Goal: Task Accomplishment & Management: Manage account settings

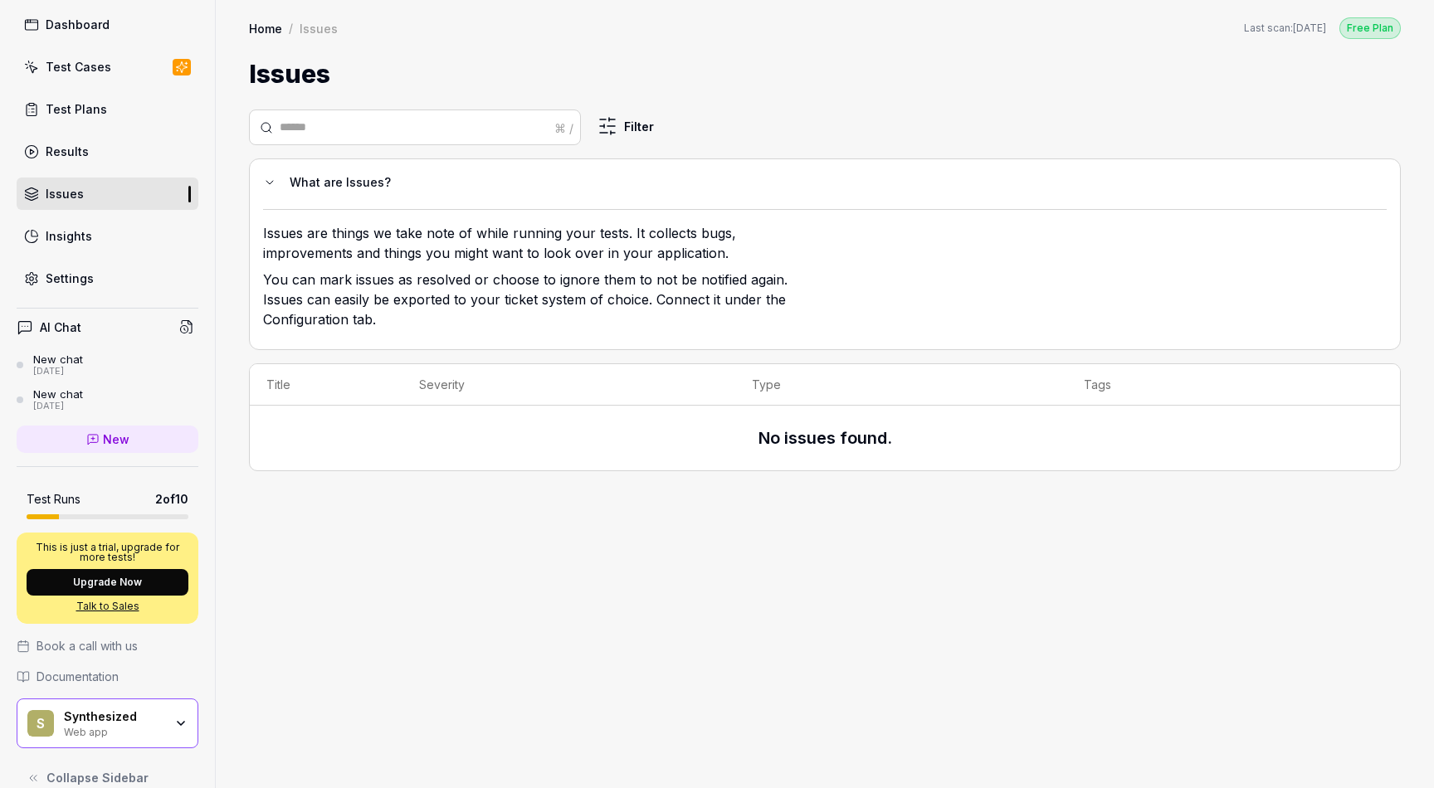
scroll to position [85, 0]
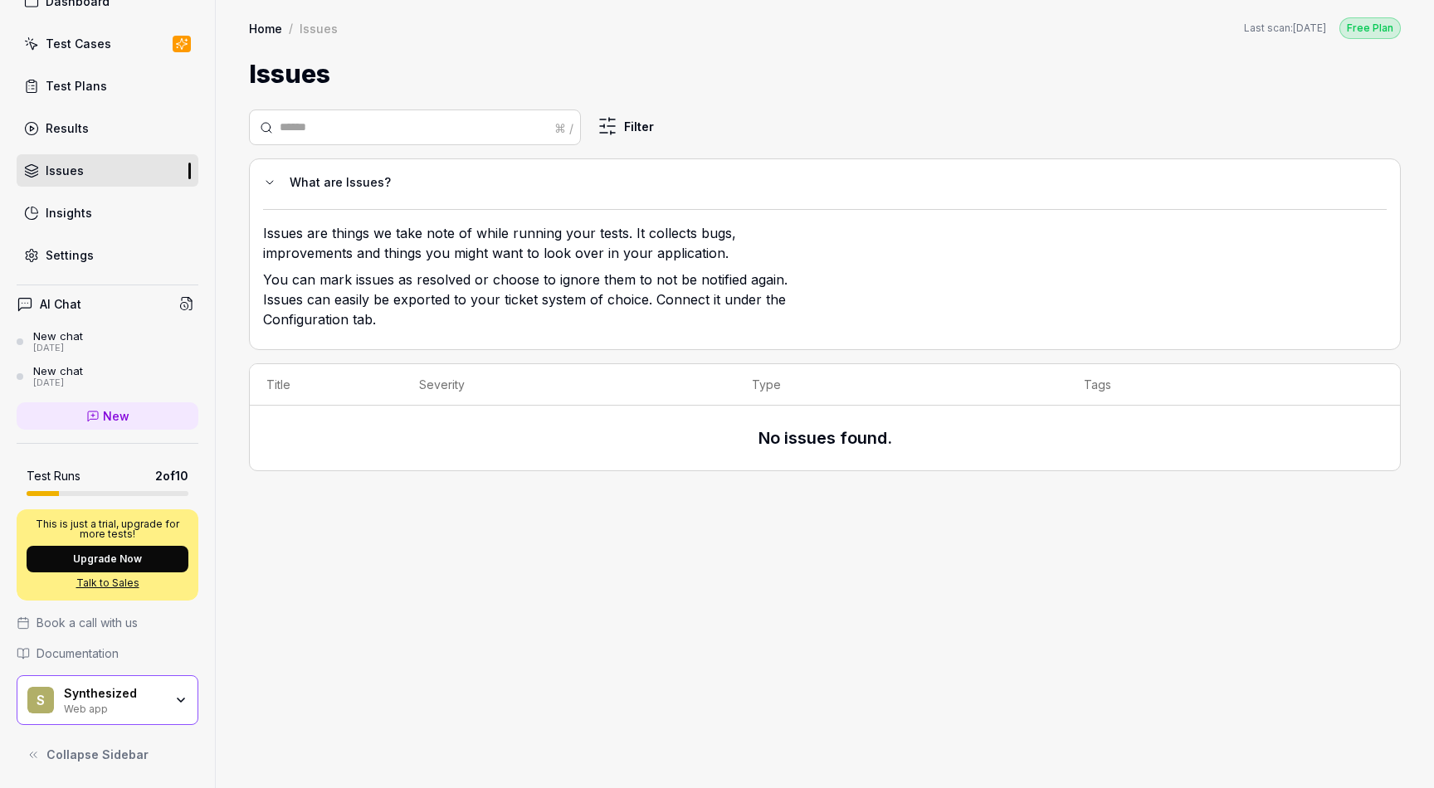
click at [32, 758] on icon at bounding box center [31, 755] width 2 height 6
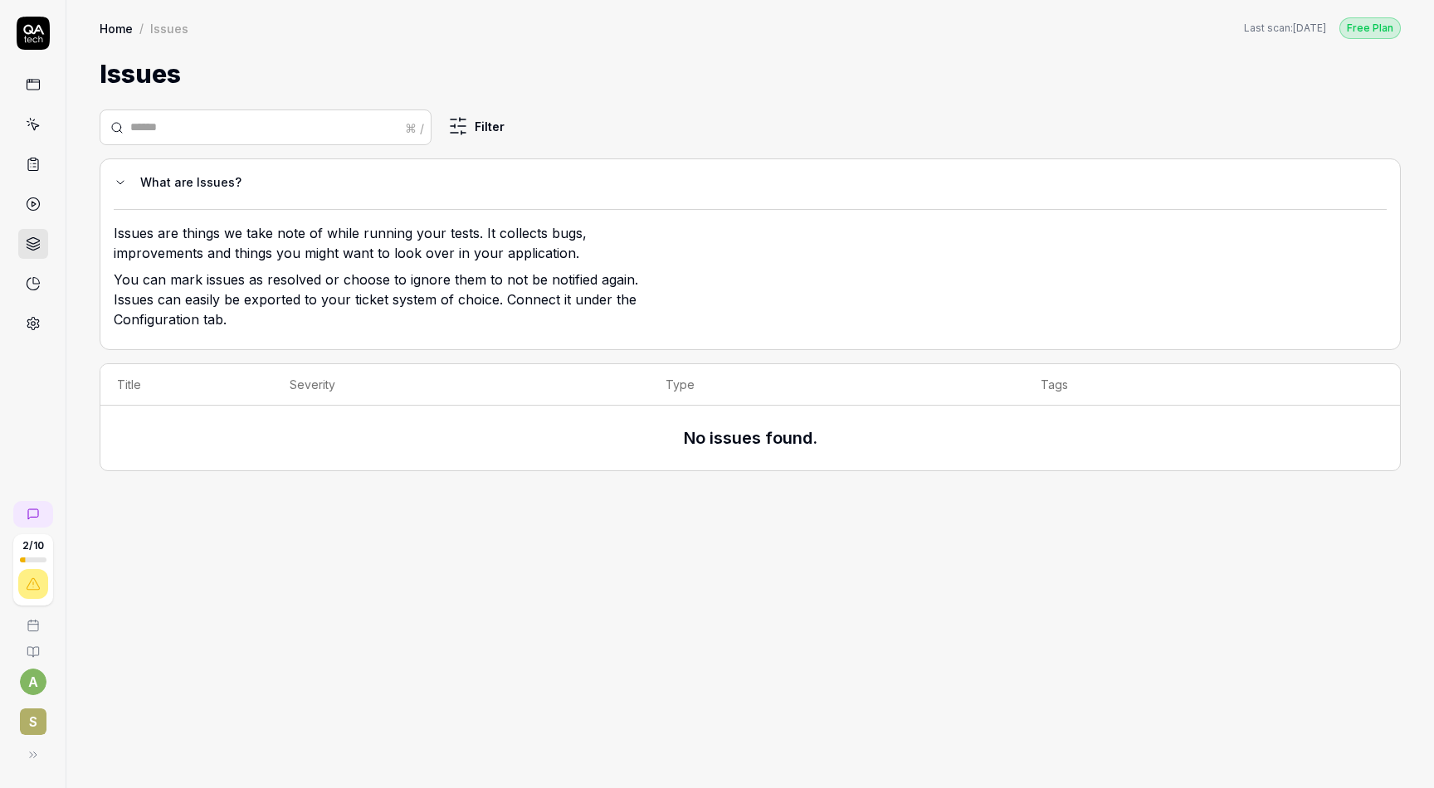
scroll to position [0, 0]
click at [28, 751] on icon at bounding box center [29, 754] width 13 height 13
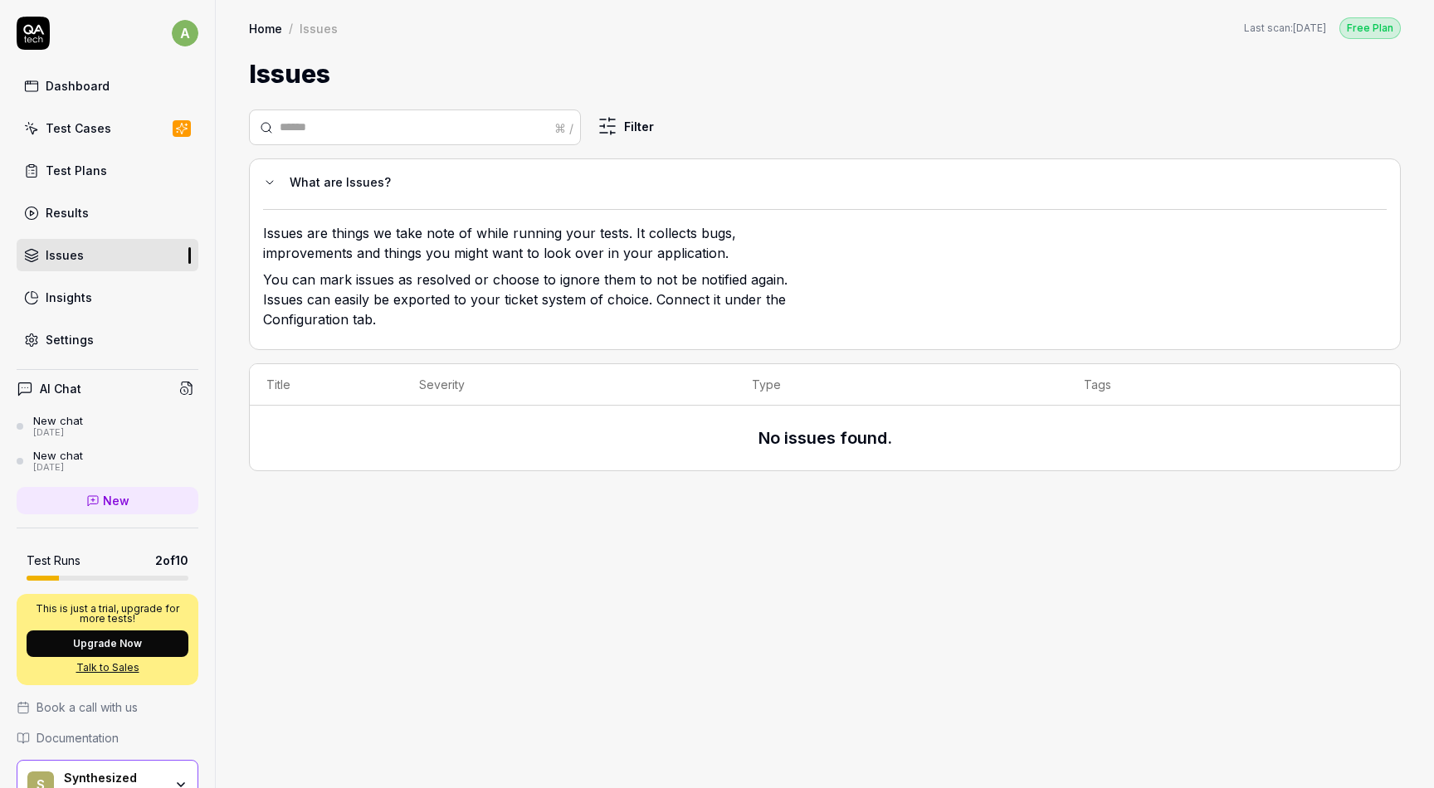
click at [109, 95] on link "Dashboard" at bounding box center [108, 86] width 182 height 32
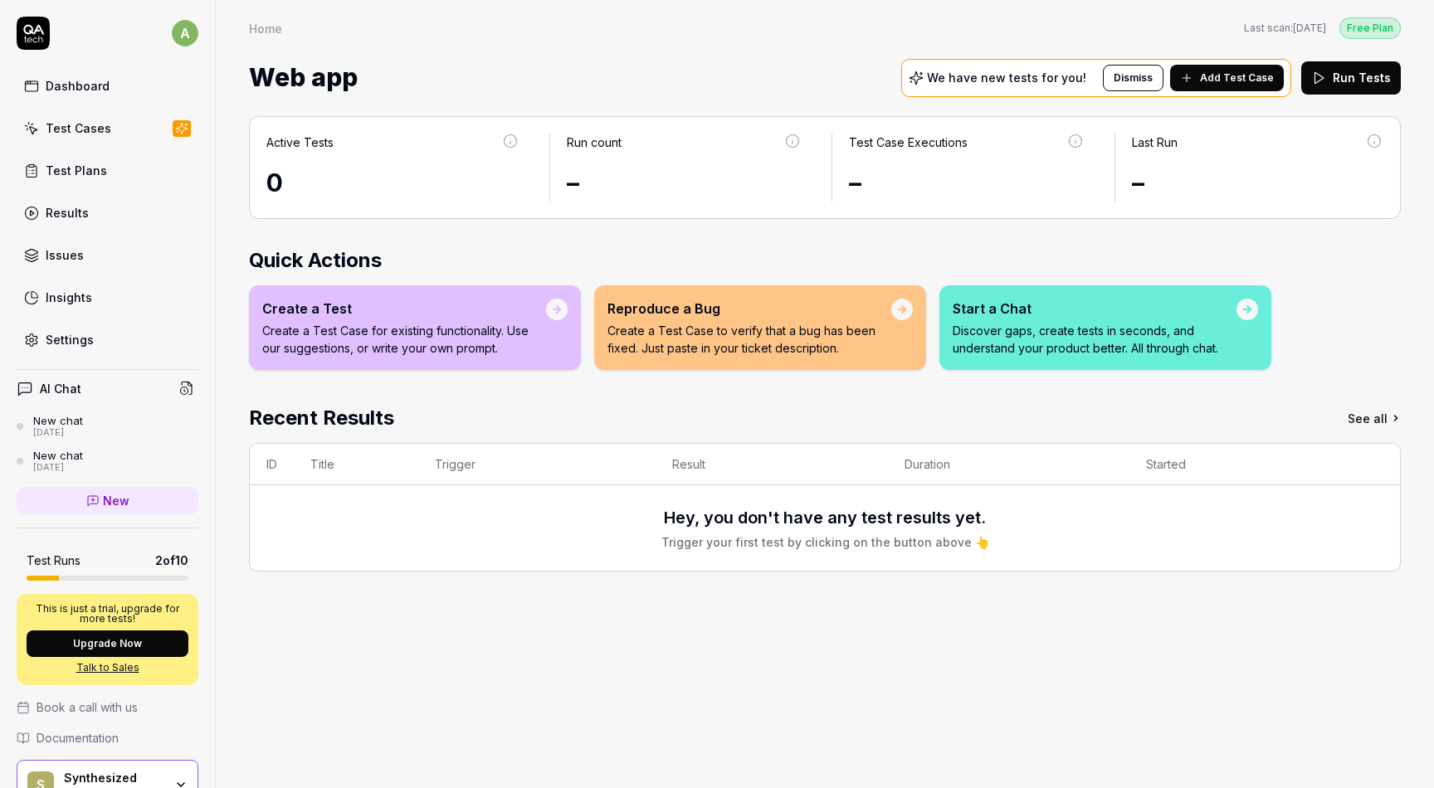
click at [106, 125] on div "Test Cases" at bounding box center [79, 127] width 66 height 17
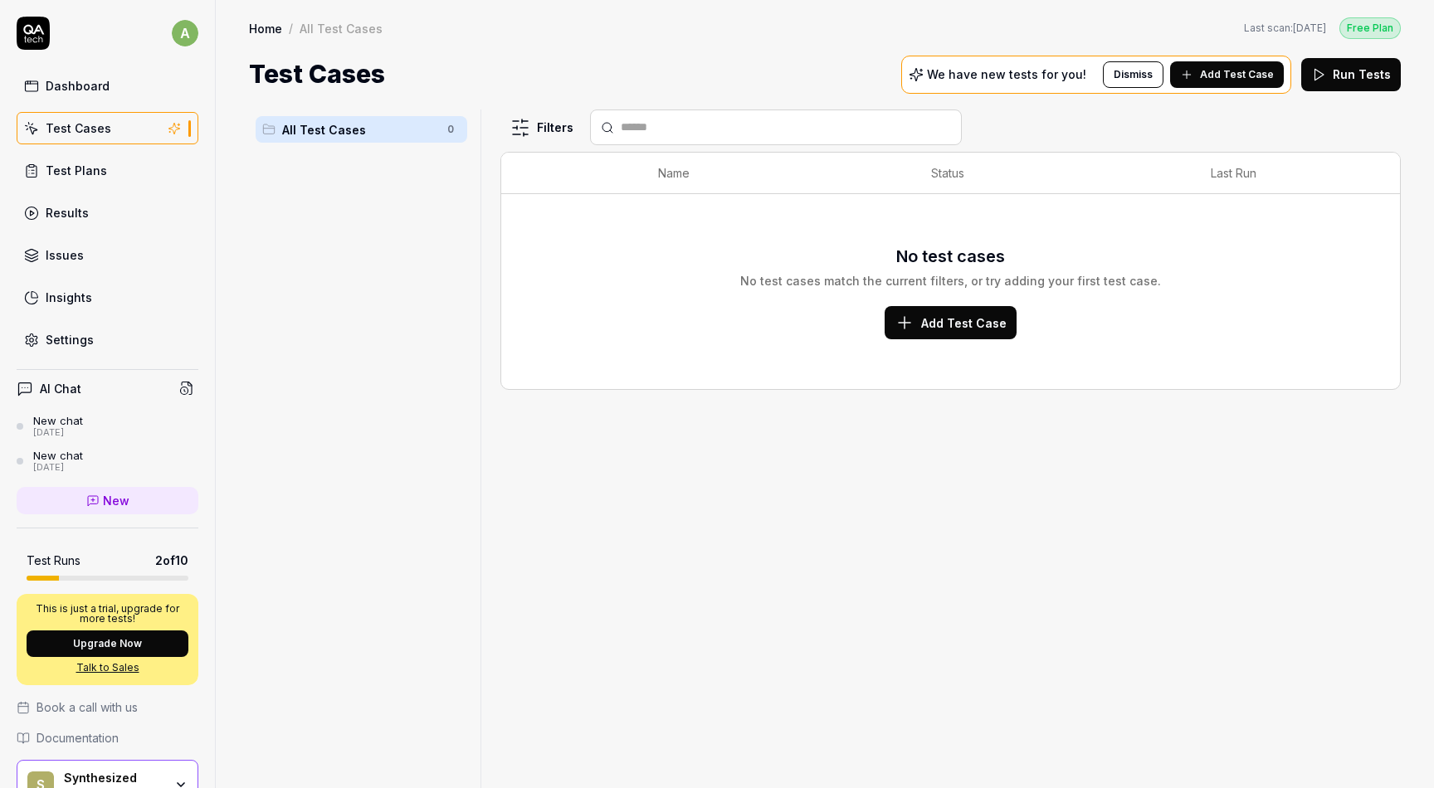
click at [106, 178] on link "Test Plans" at bounding box center [108, 170] width 182 height 32
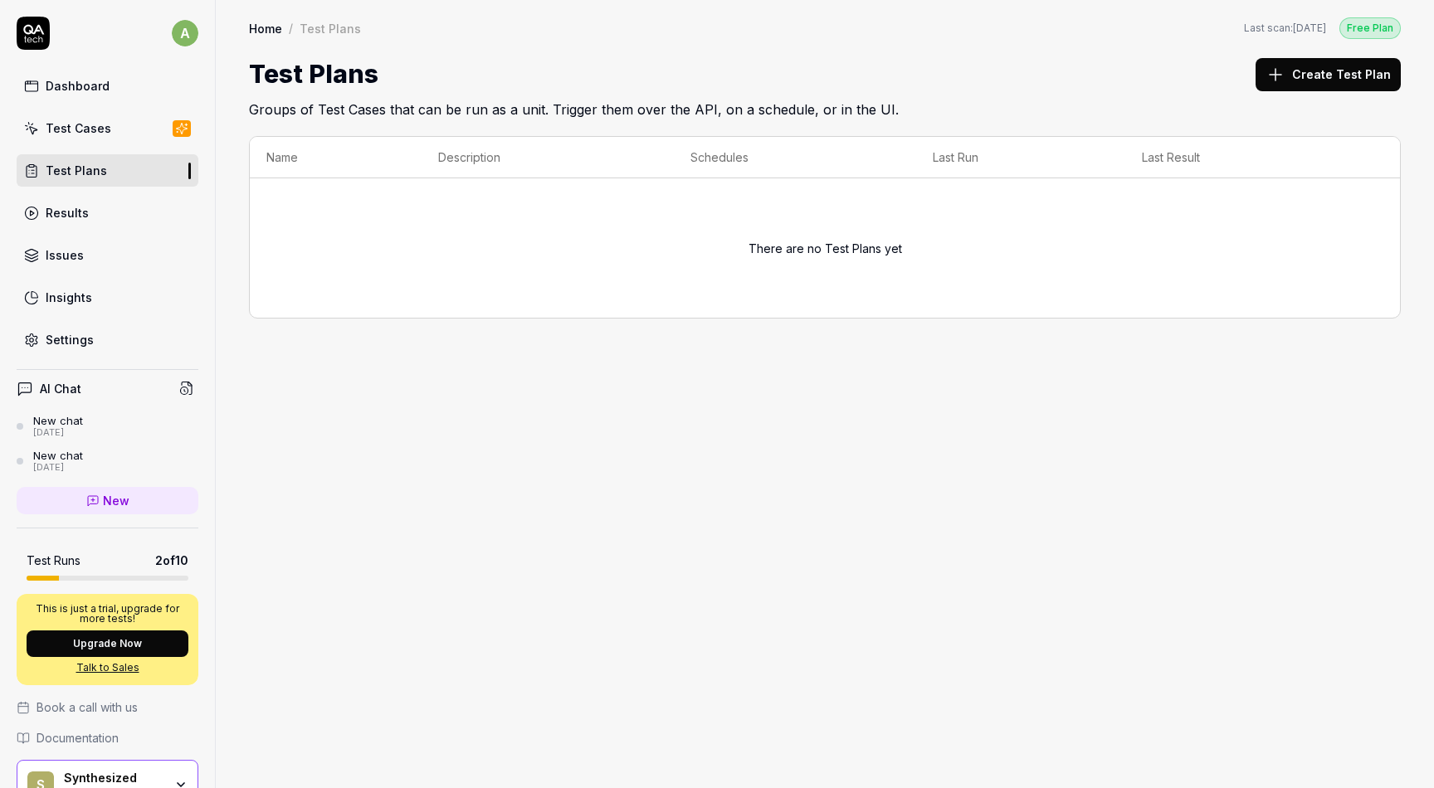
click at [105, 250] on link "Issues" at bounding box center [108, 255] width 182 height 32
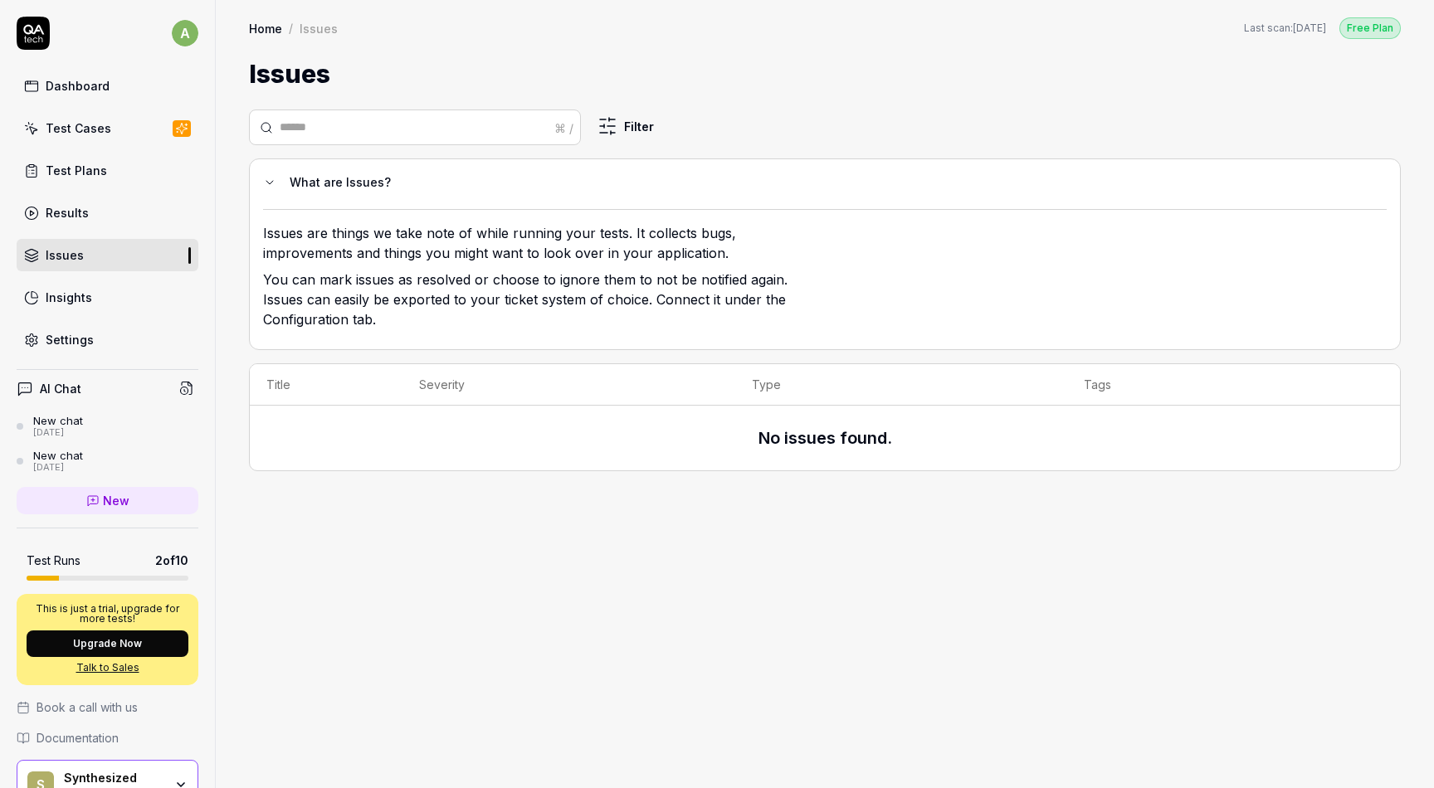
click at [101, 333] on link "Settings" at bounding box center [108, 340] width 182 height 32
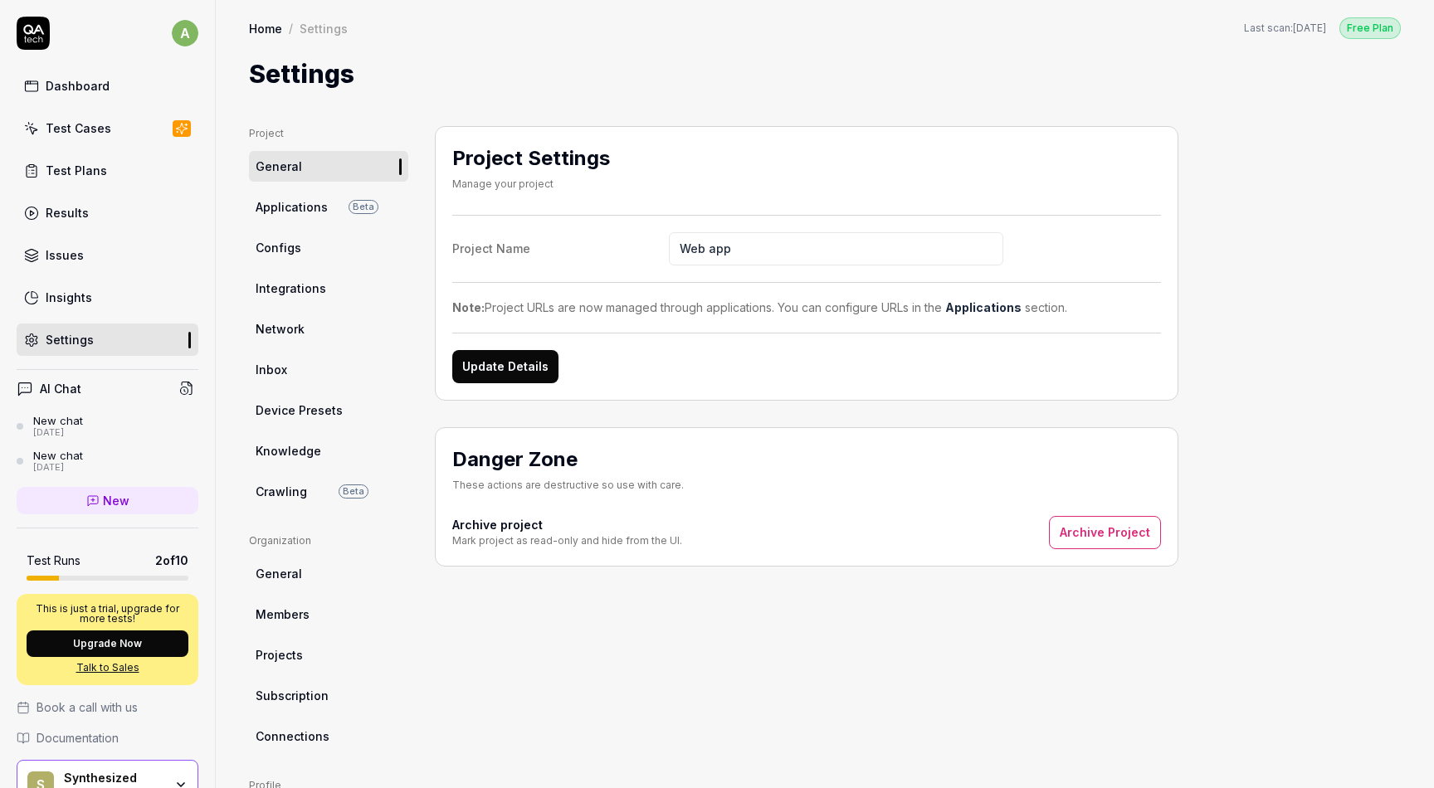
click at [182, 35] on html "a Dashboard Test Cases Test Plans Results Issues Insights Settings AI Chat New …" at bounding box center [717, 394] width 1434 height 788
click at [143, 109] on span "Profile" at bounding box center [114, 109] width 174 height 17
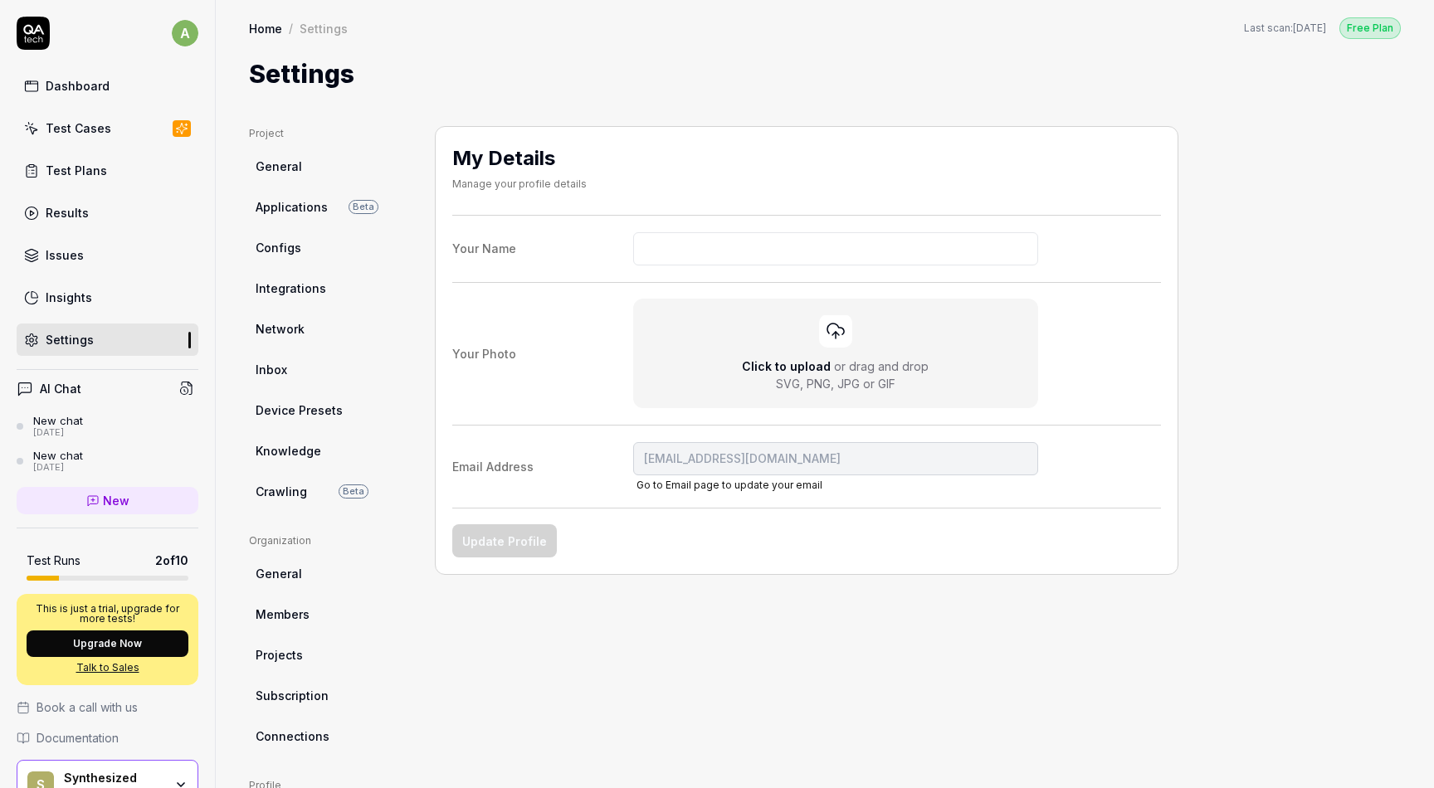
click at [299, 680] on html "a Dashboard Test Cases Test Plans Results Issues Insights Settings AI Chat New …" at bounding box center [717, 394] width 1434 height 788
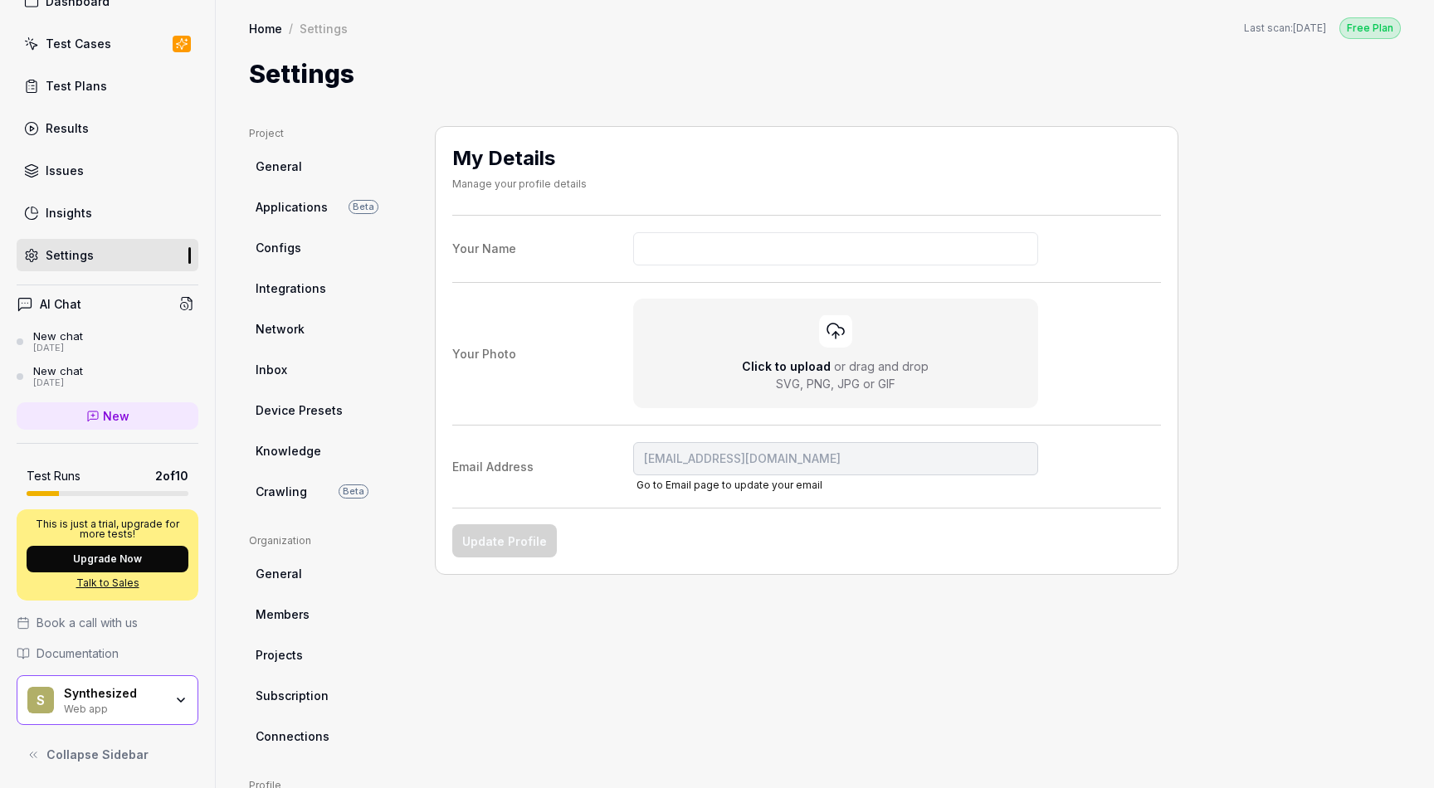
click at [181, 700] on icon "button" at bounding box center [181, 700] width 7 height 3
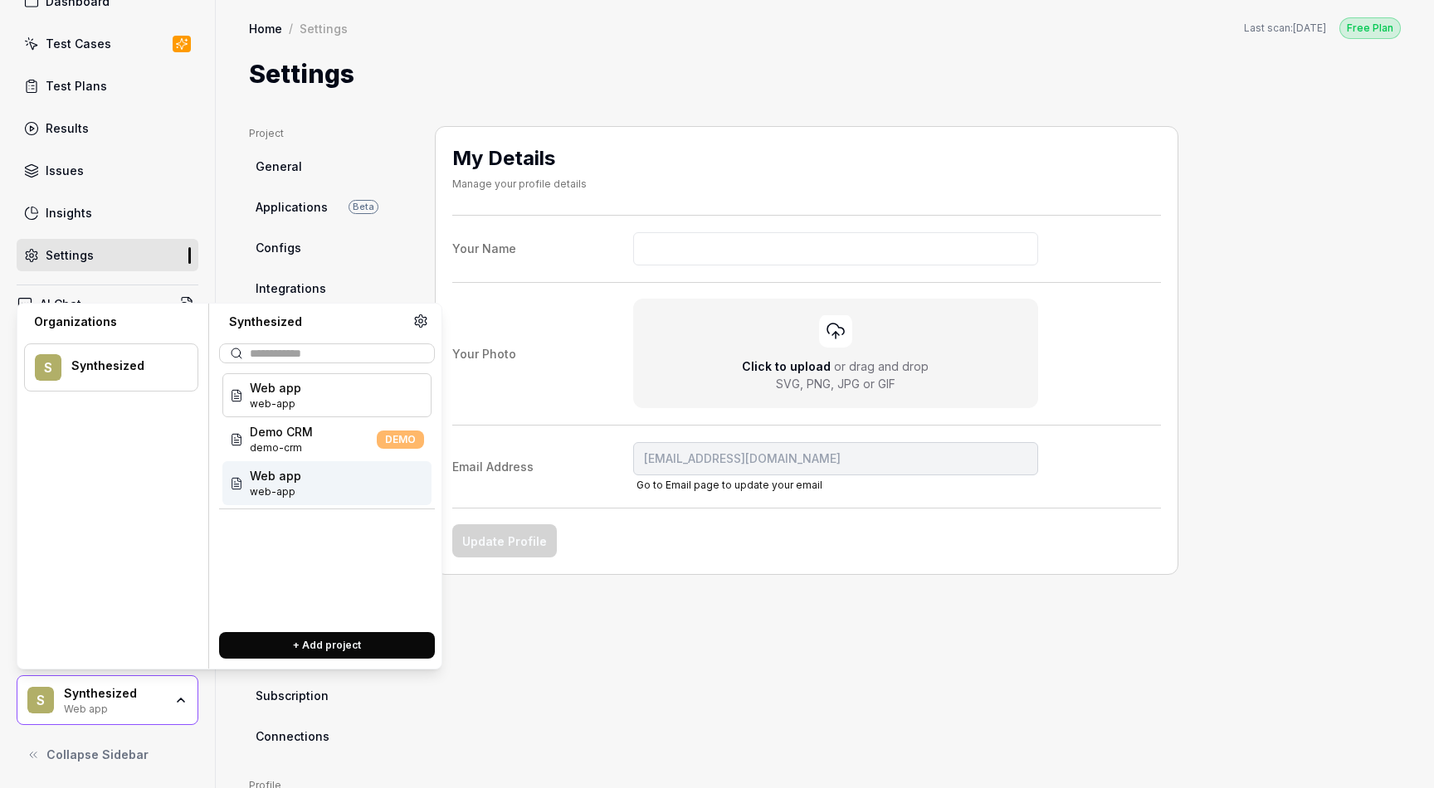
click at [556, 645] on div "My Details Manage your profile details Your Name Your Photo Click to upload or …" at bounding box center [806, 541] width 743 height 830
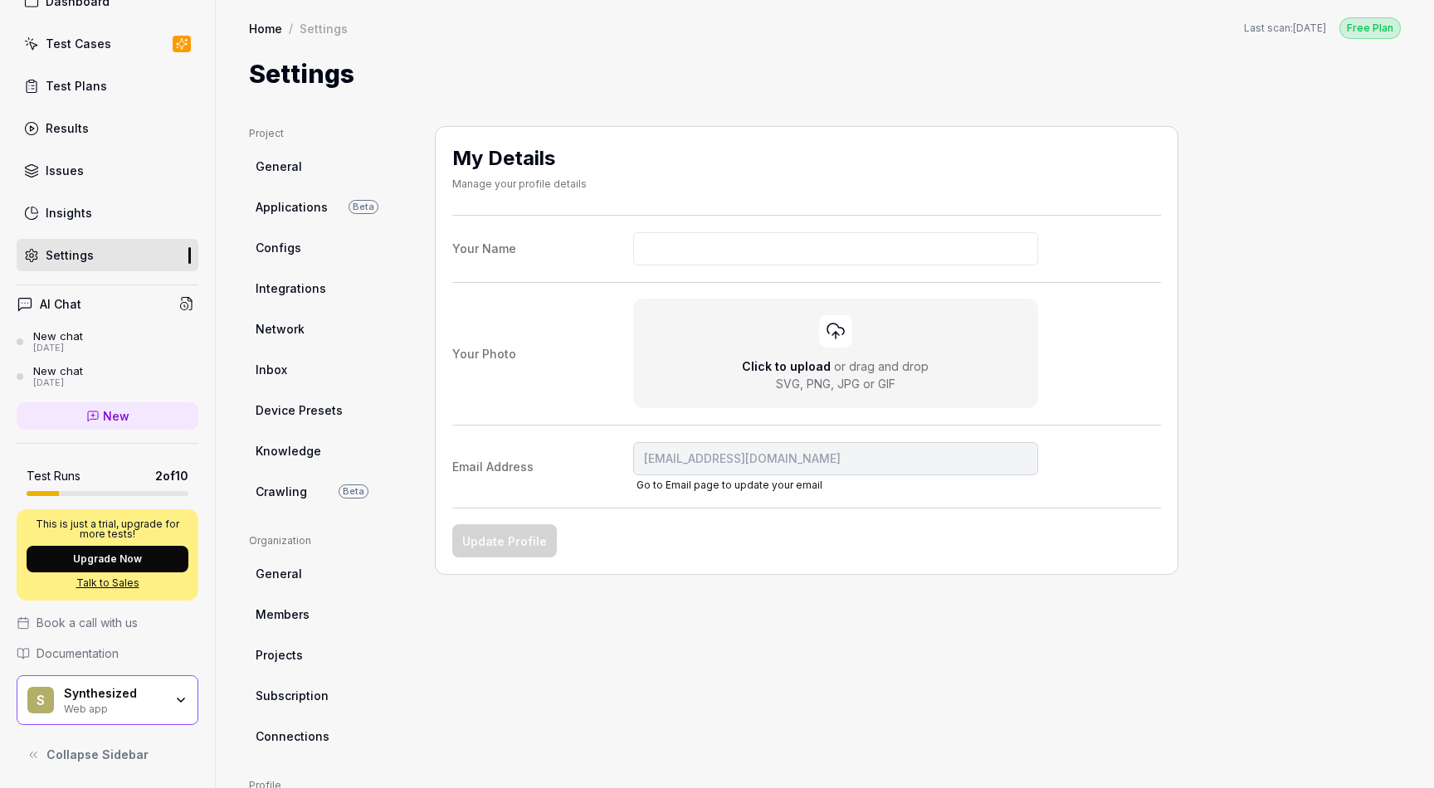
click at [185, 700] on icon "button" at bounding box center [180, 700] width 13 height 13
click at [570, 656] on div "My Details Manage your profile details Your Name Your Photo Click to upload or …" at bounding box center [806, 541] width 743 height 830
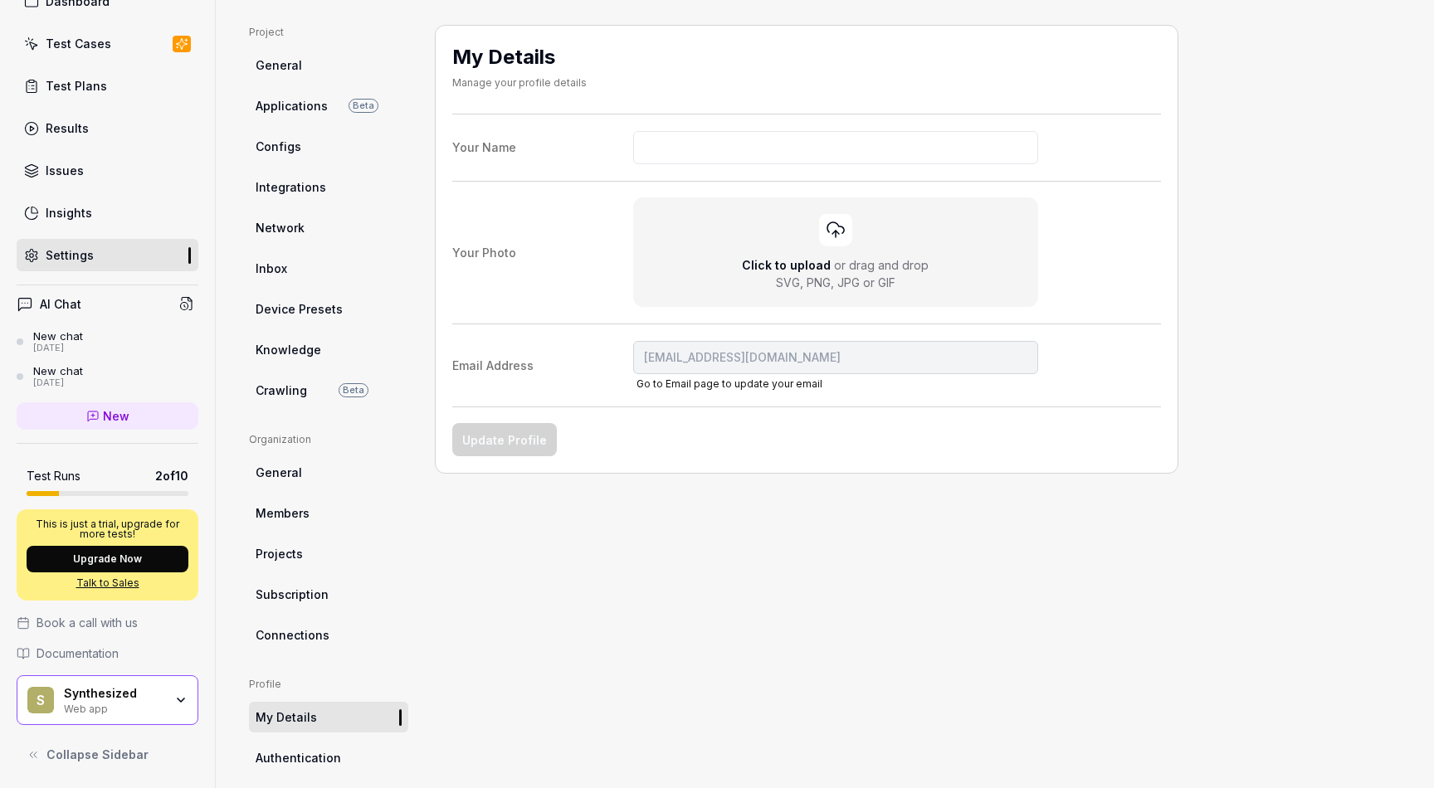
scroll to position [37, 0]
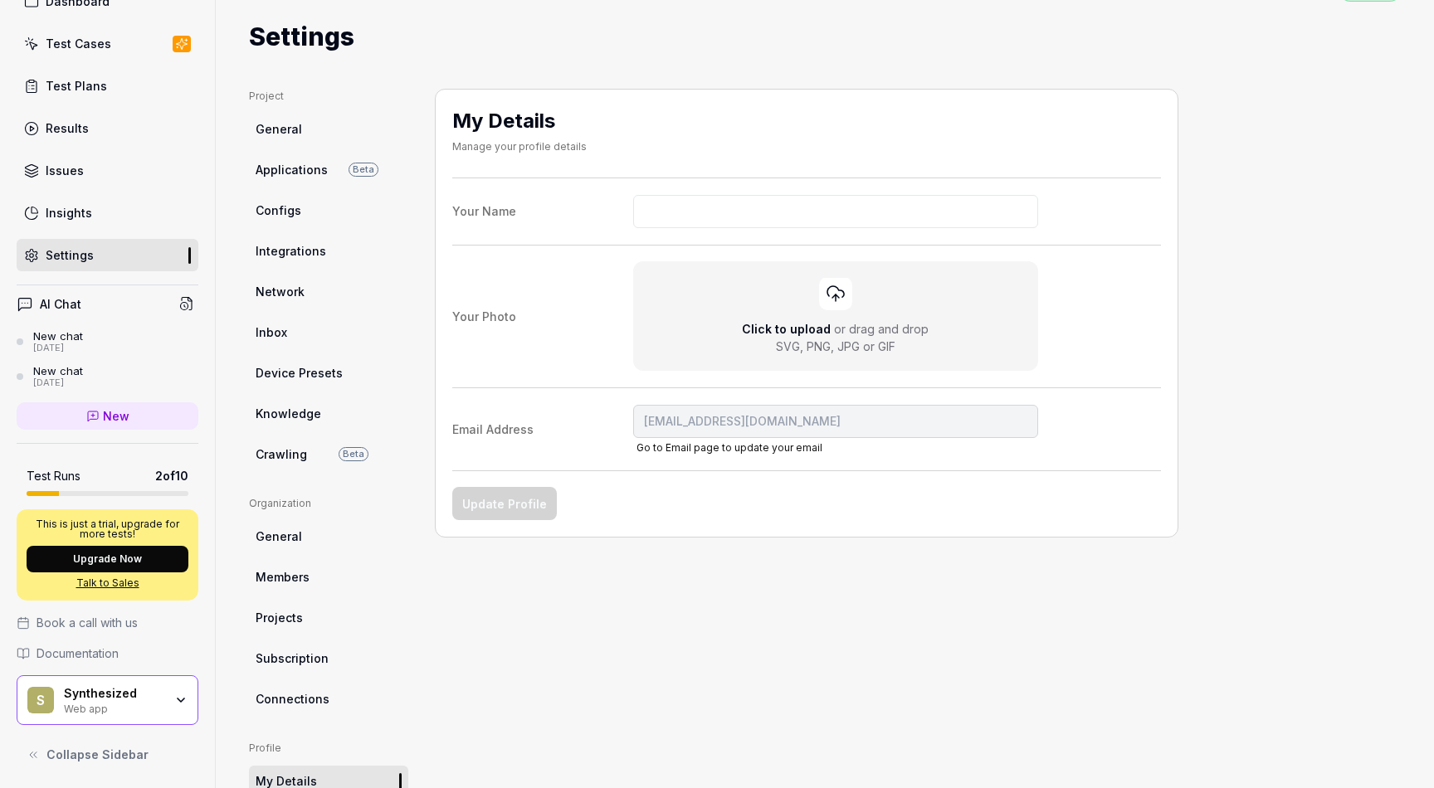
click at [292, 139] on link "General" at bounding box center [328, 129] width 159 height 31
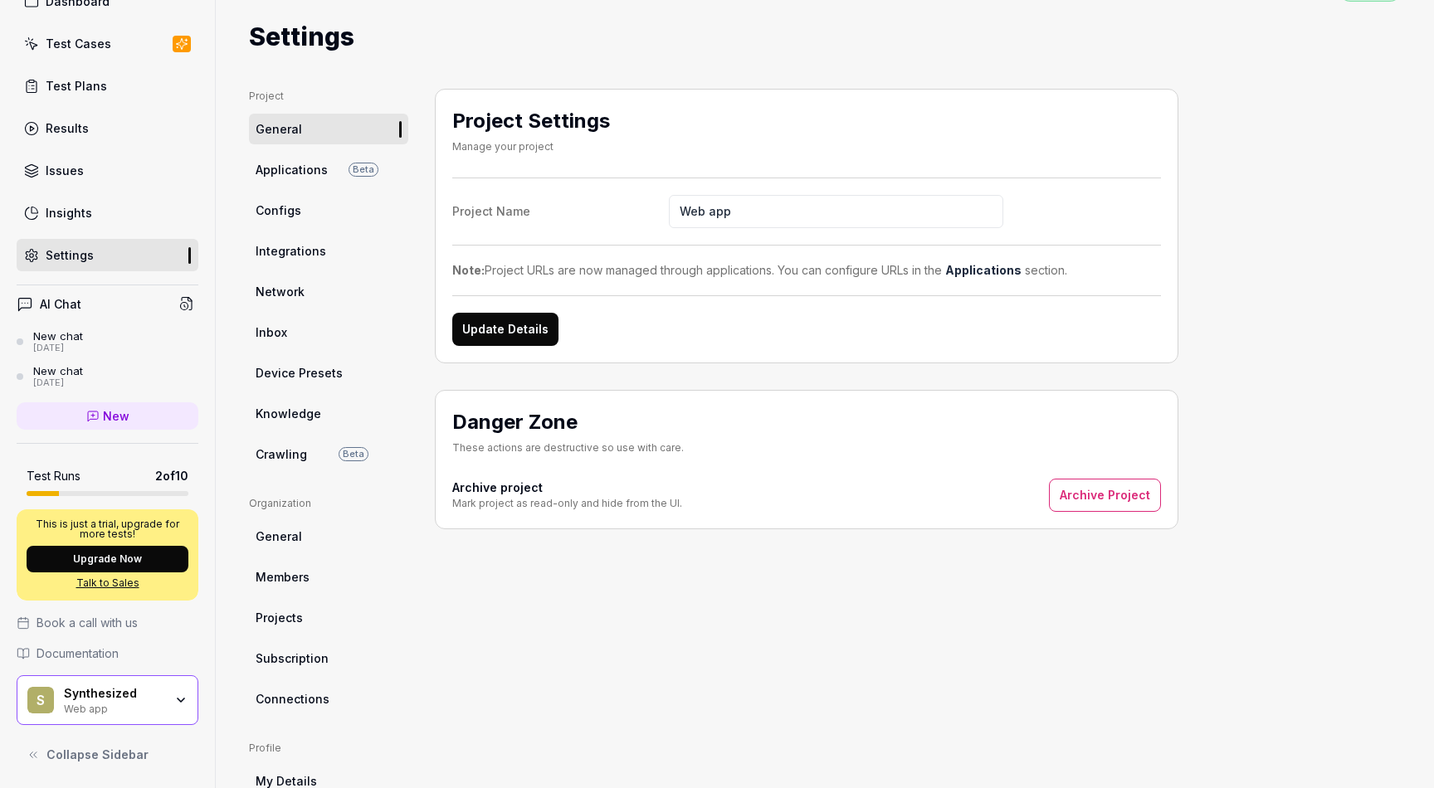
click at [304, 167] on span "Applications" at bounding box center [292, 169] width 72 height 17
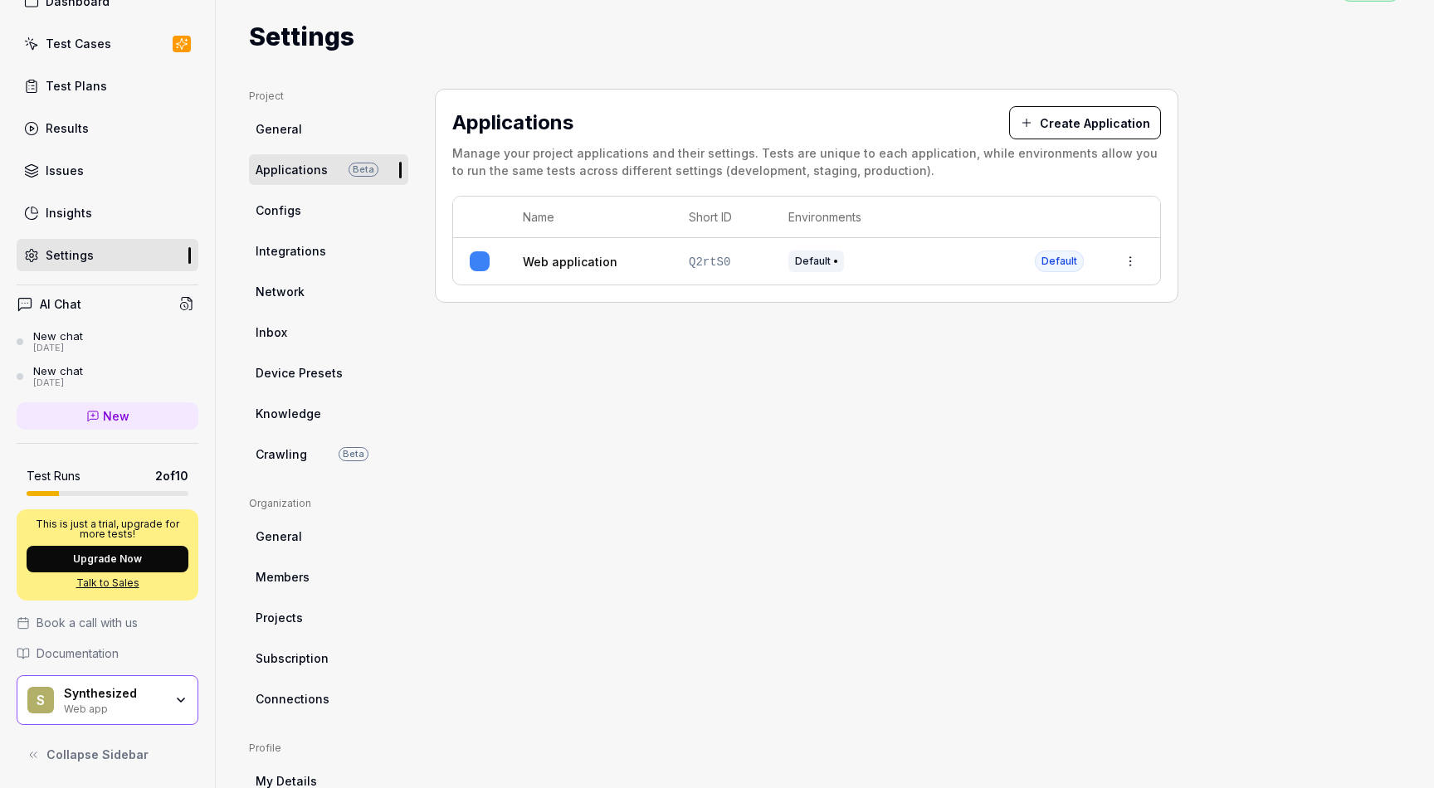
click at [293, 546] on link "General" at bounding box center [328, 536] width 159 height 31
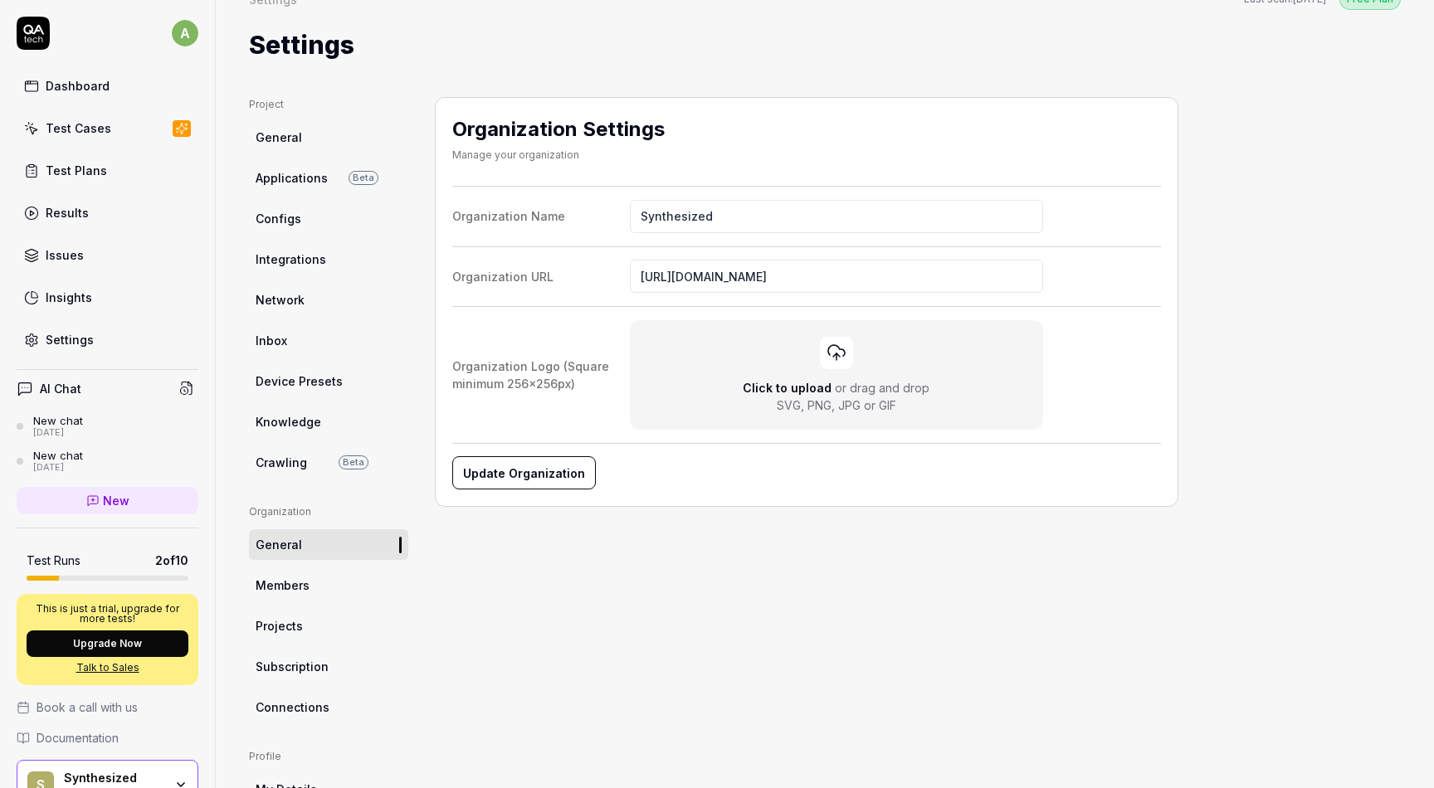
scroll to position [30, 0]
click at [305, 579] on span "Members" at bounding box center [283, 584] width 54 height 17
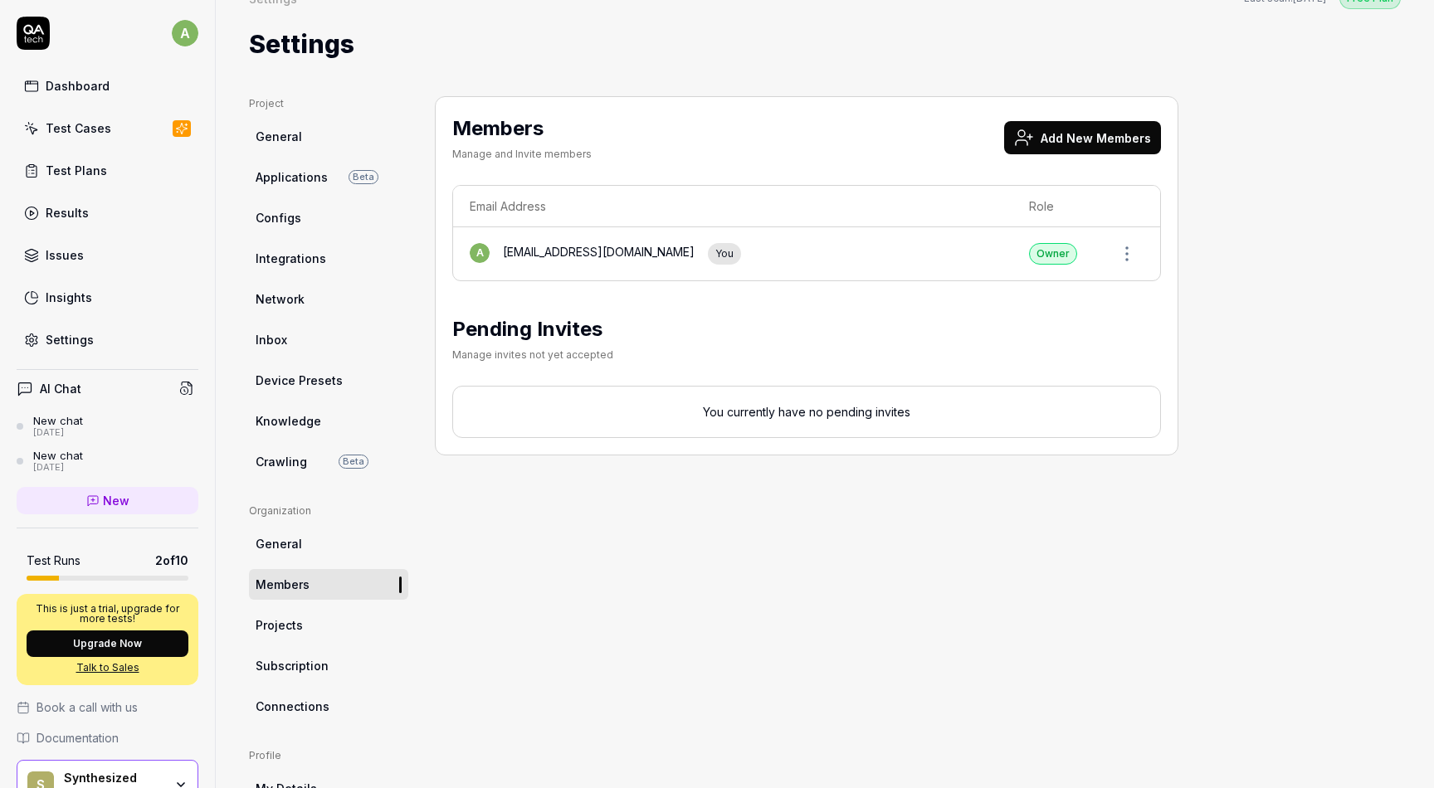
click at [307, 632] on link "Projects" at bounding box center [328, 625] width 159 height 31
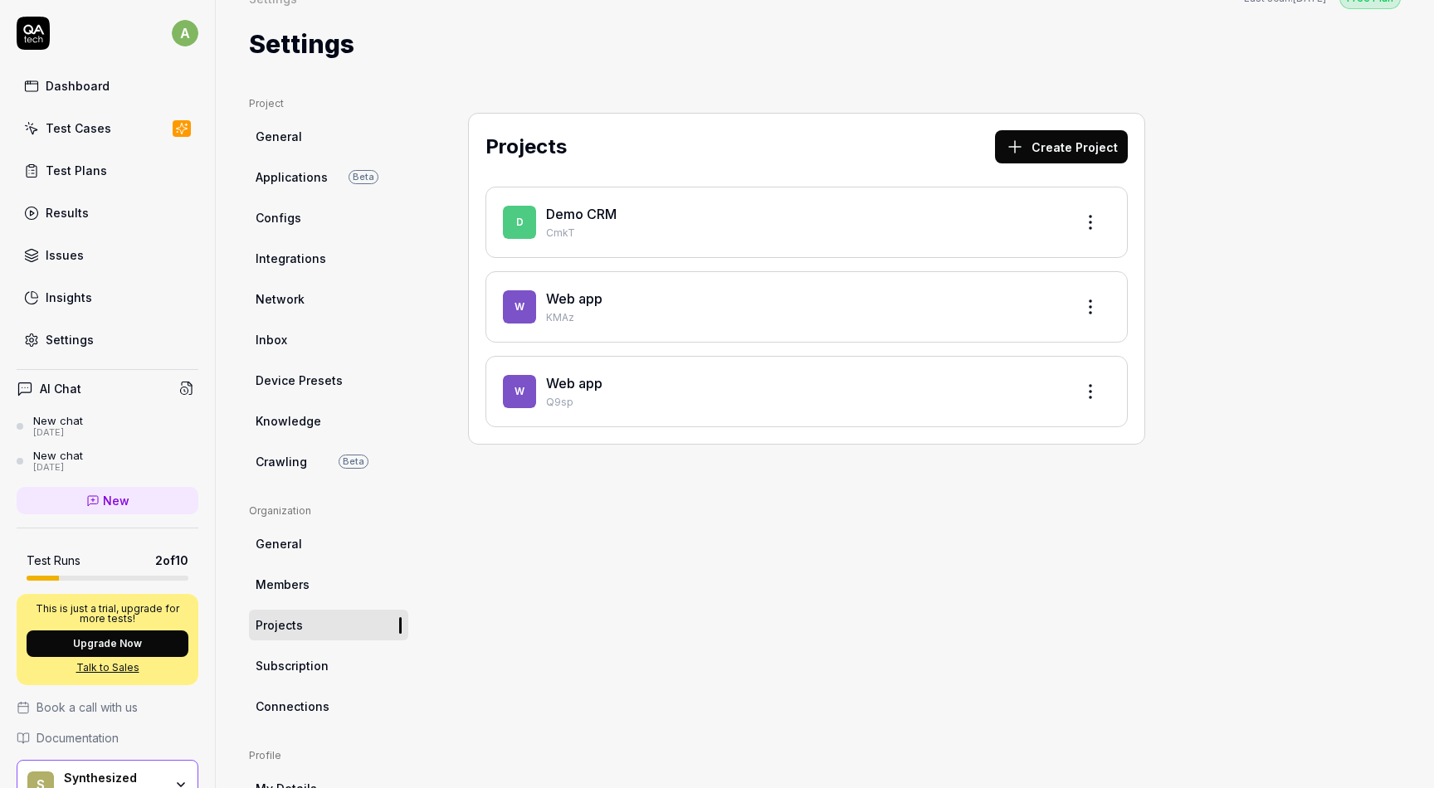
click at [337, 671] on link "Subscription" at bounding box center [328, 666] width 159 height 31
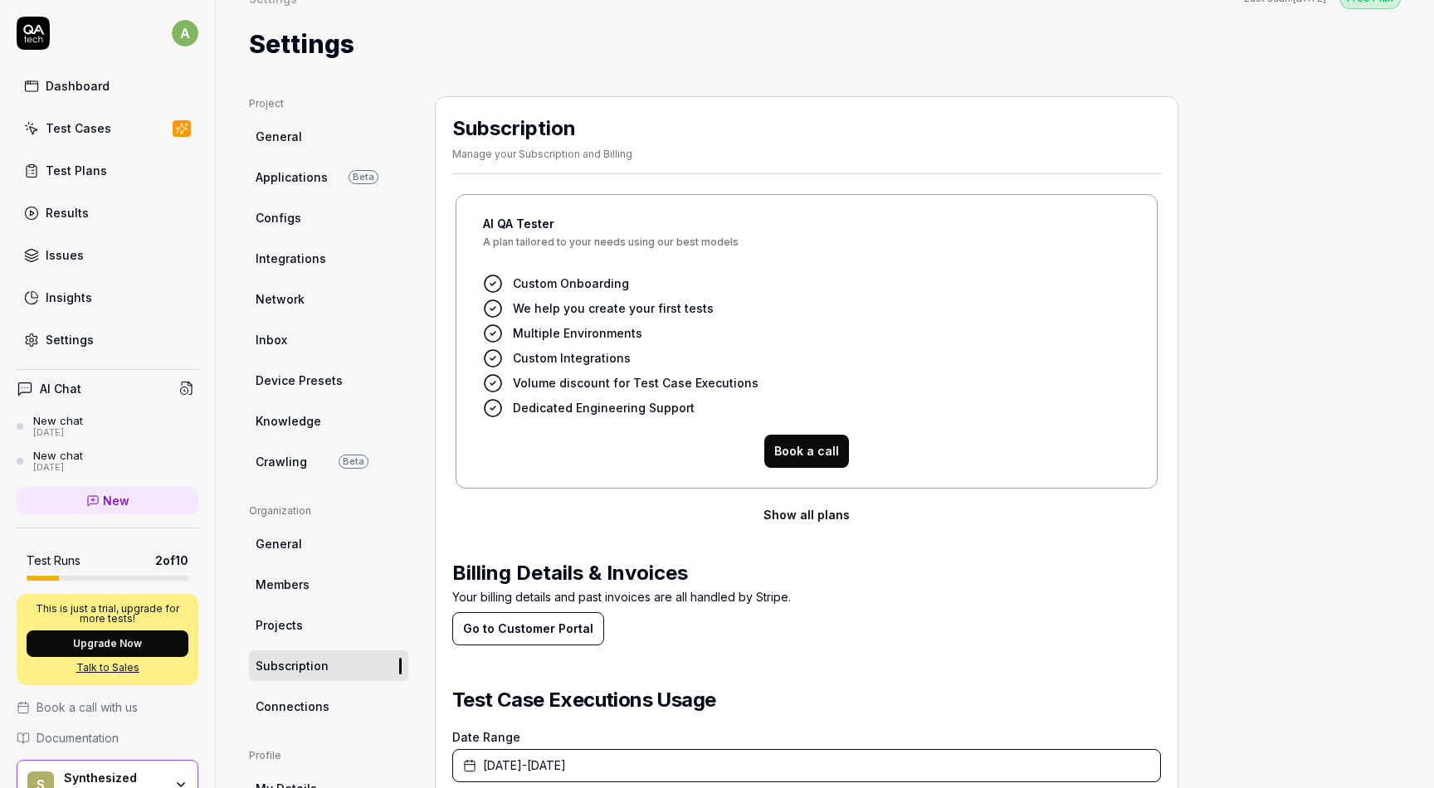
scroll to position [208, 0]
